Goal: Navigation & Orientation: Find specific page/section

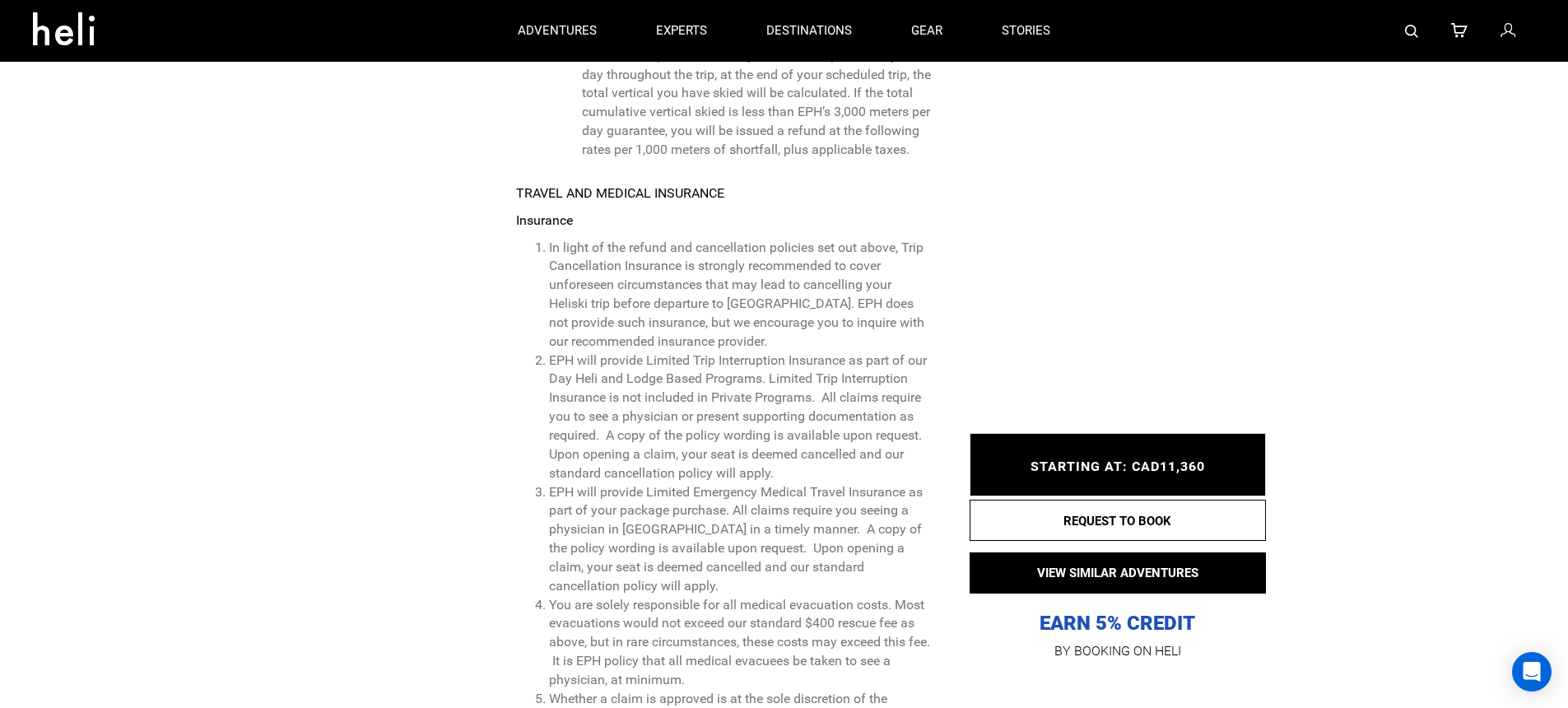
click at [1509, 35] on icon at bounding box center [1508, 31] width 15 height 22
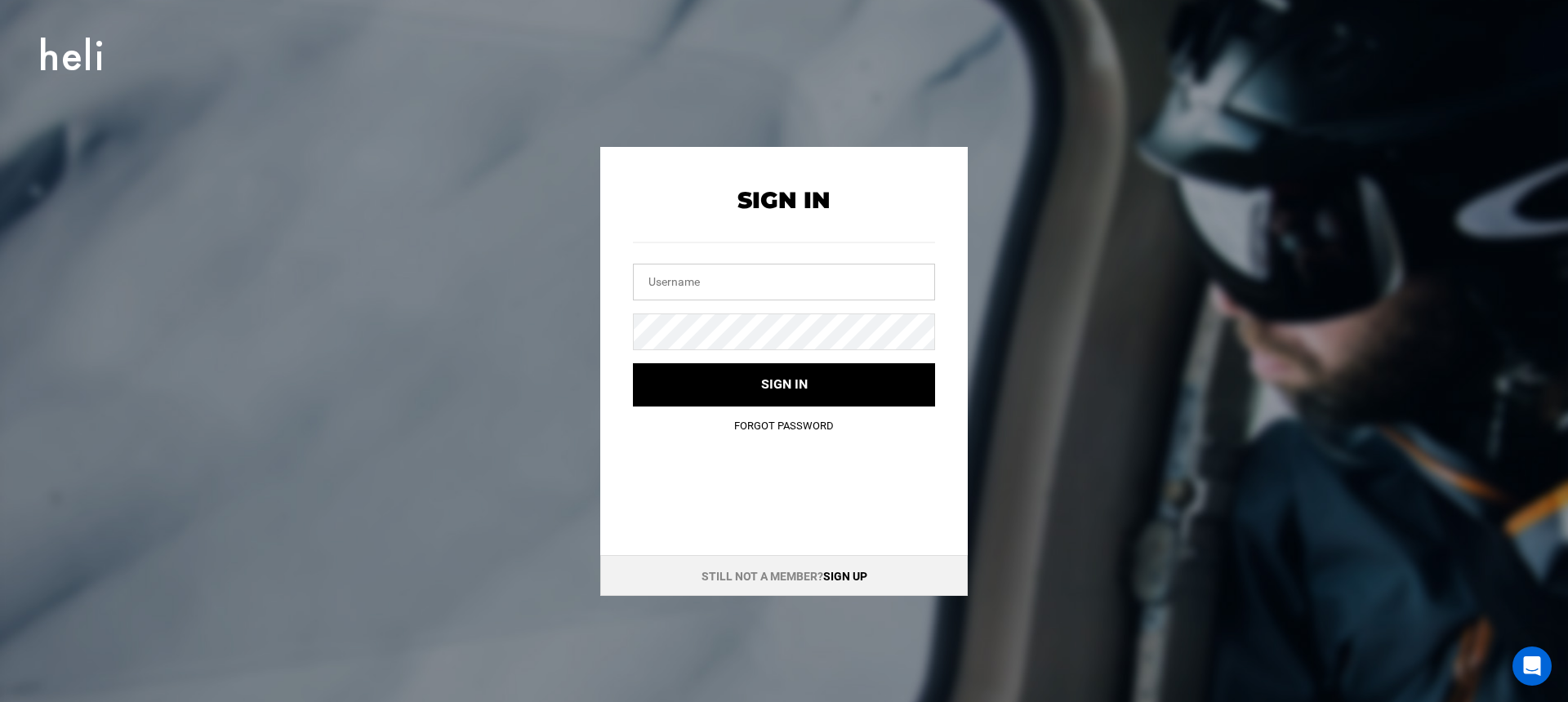
click at [820, 265] on input "text" at bounding box center [784, 282] width 302 height 37
type input "[EMAIL_ADDRESS][DOMAIN_NAME]"
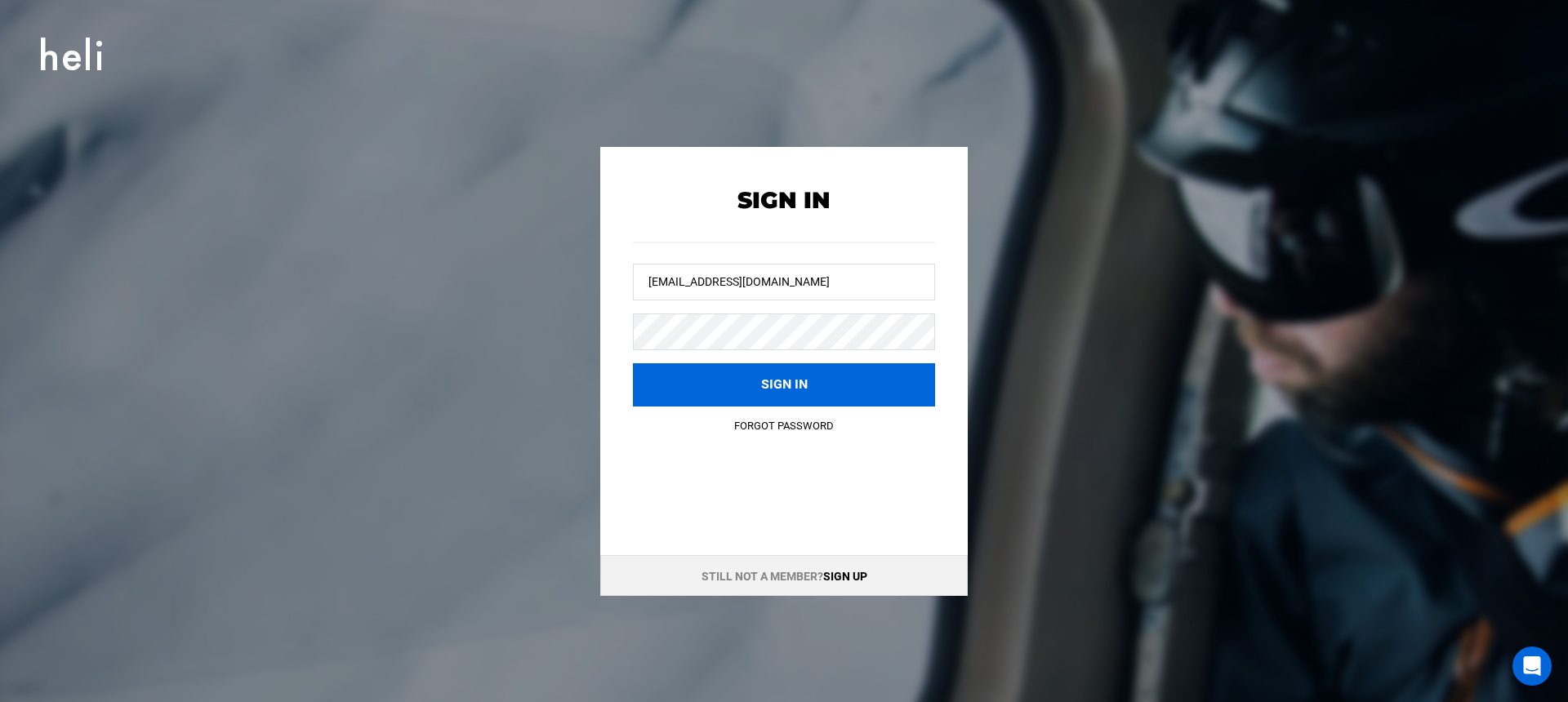
click at [802, 375] on button "Sign in" at bounding box center [784, 384] width 302 height 43
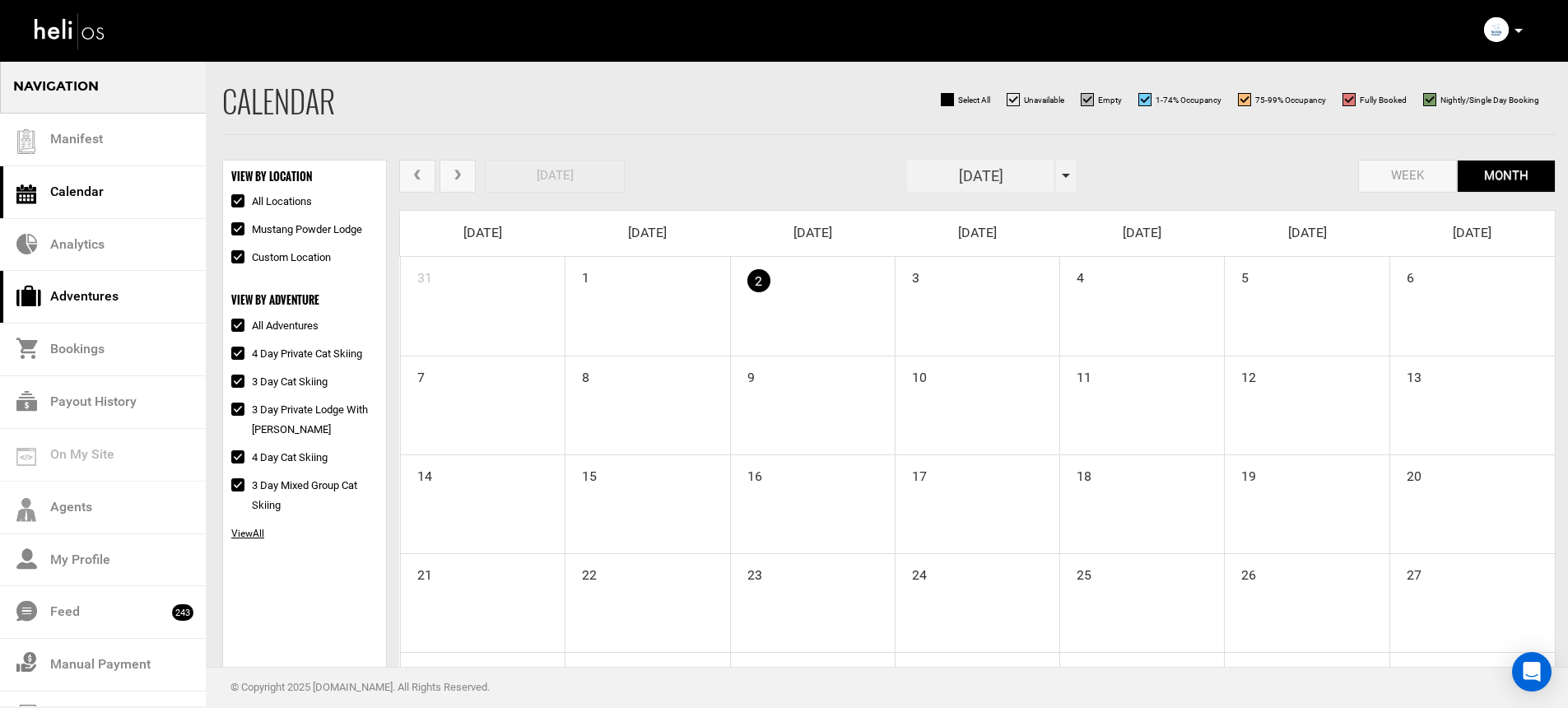
click at [128, 301] on link "Adventures" at bounding box center [103, 297] width 206 height 52
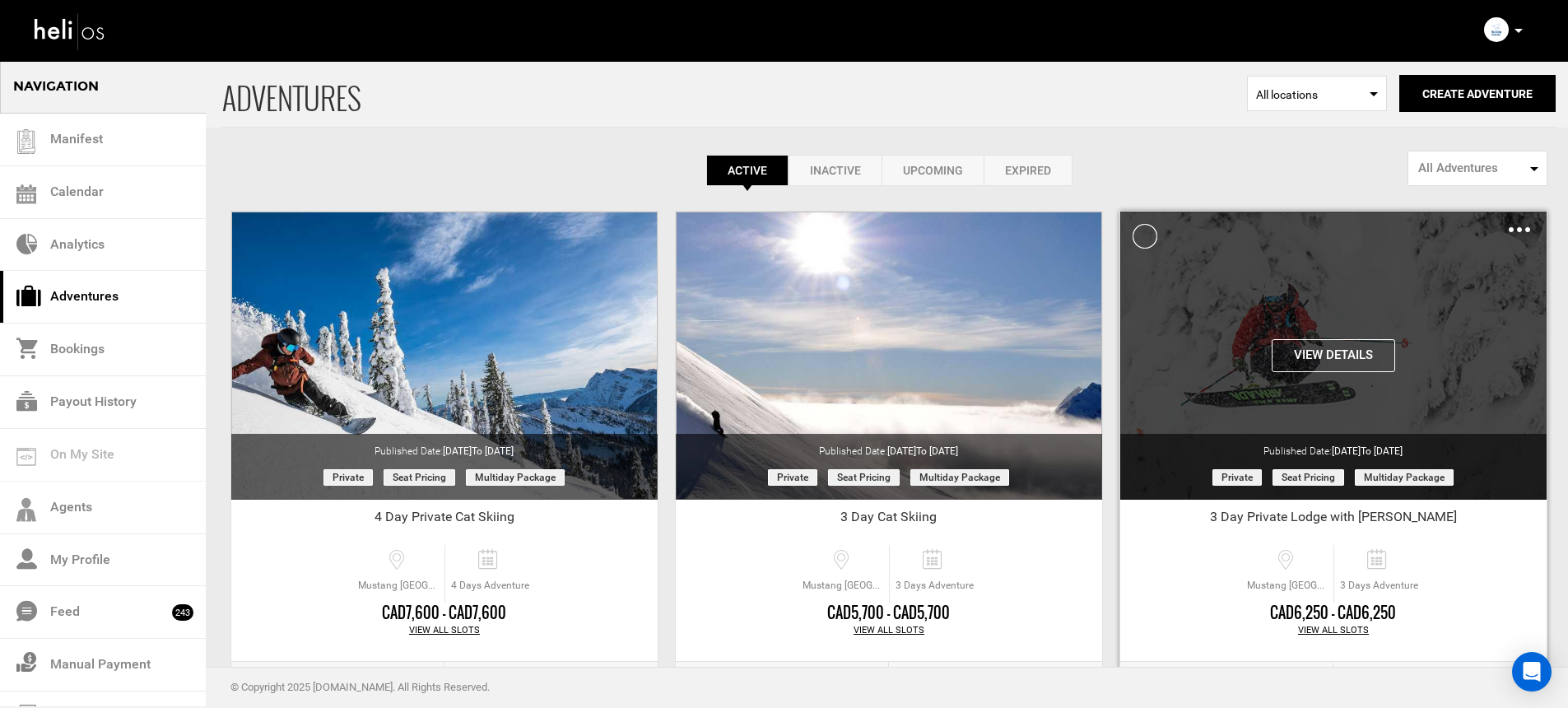
click at [1342, 366] on button "View Details" at bounding box center [1333, 355] width 124 height 33
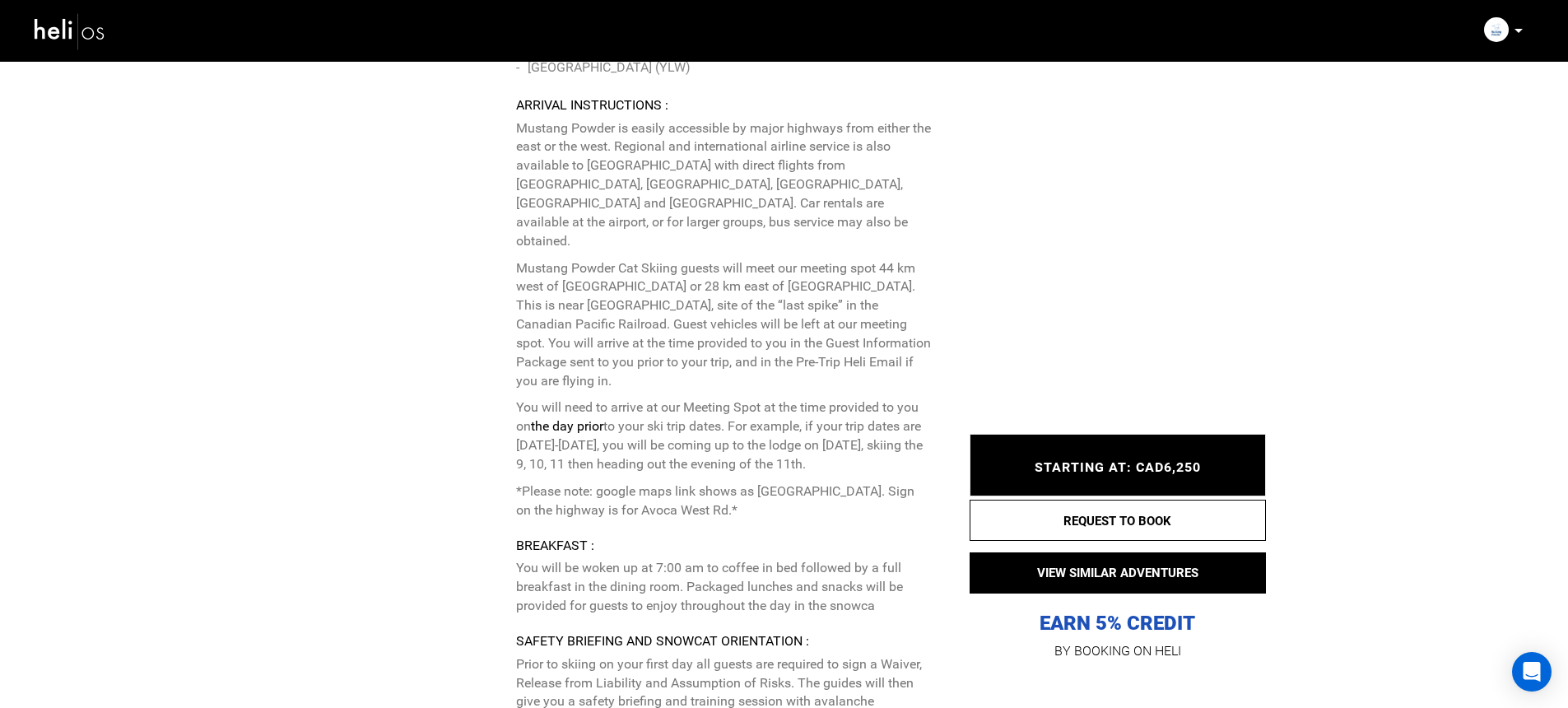
scroll to position [4058, 0]
